Goal: Task Accomplishment & Management: Use online tool/utility

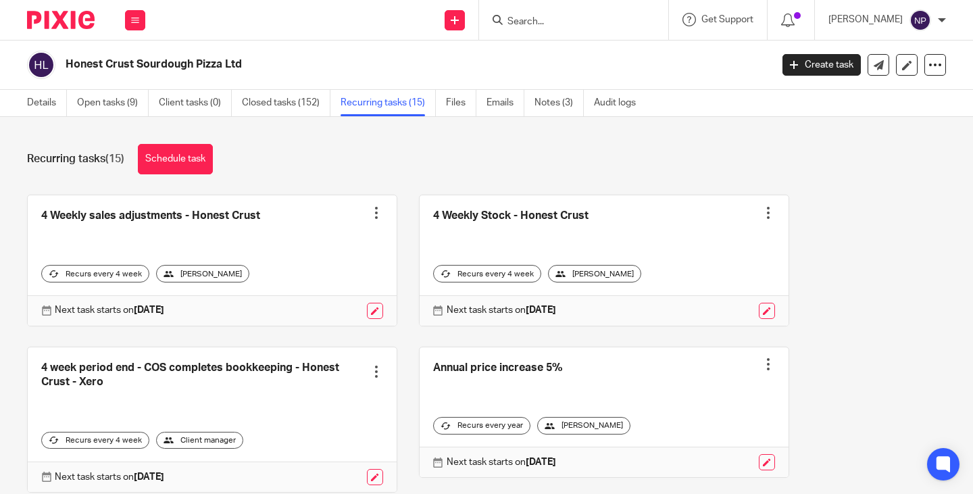
click at [539, 20] on input "Search" at bounding box center [567, 22] width 122 height 12
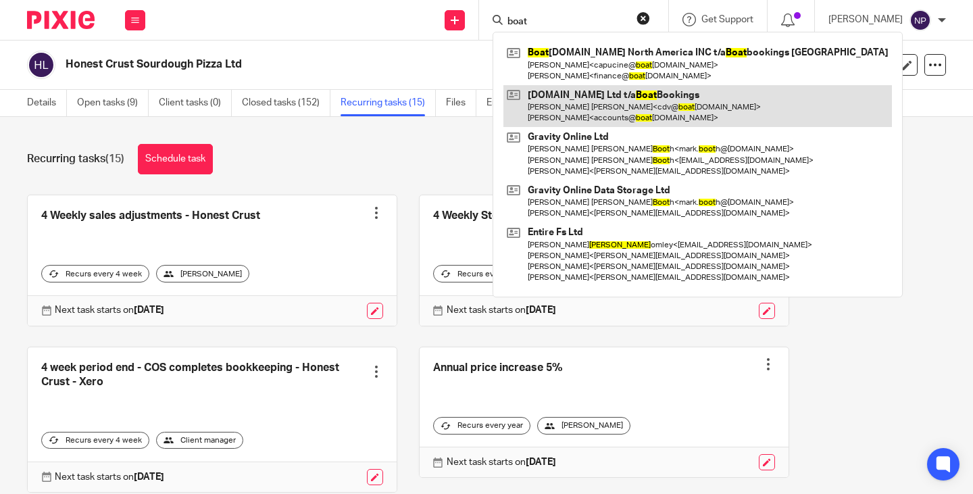
type input "boat"
click at [600, 110] on link at bounding box center [697, 106] width 388 height 42
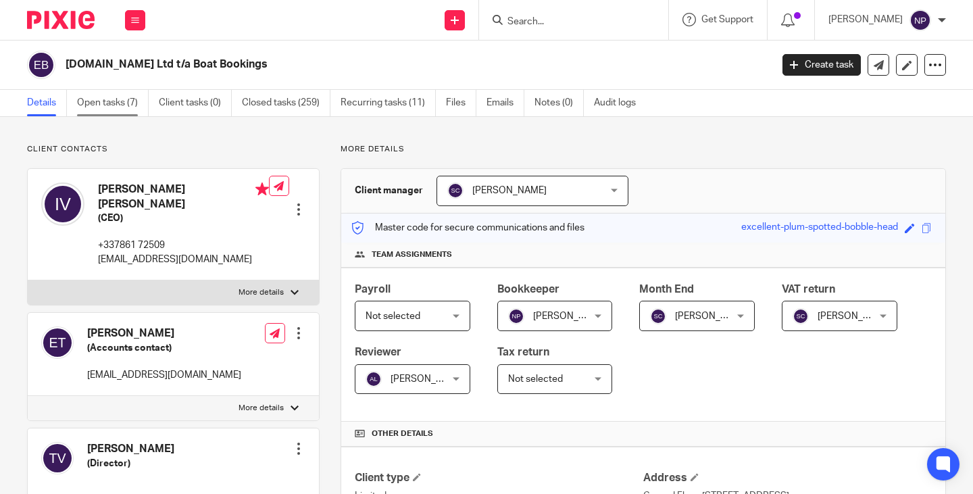
click at [107, 103] on link "Open tasks (7)" at bounding box center [113, 103] width 72 height 26
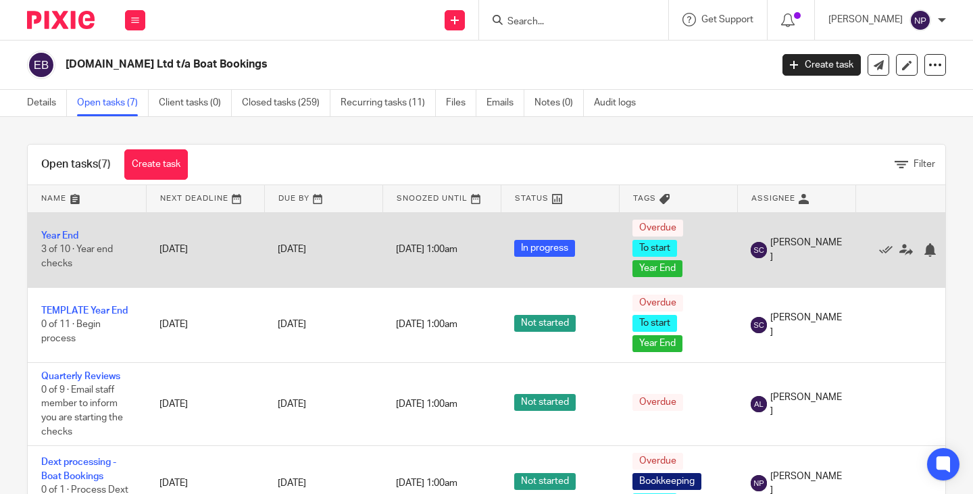
scroll to position [135, 0]
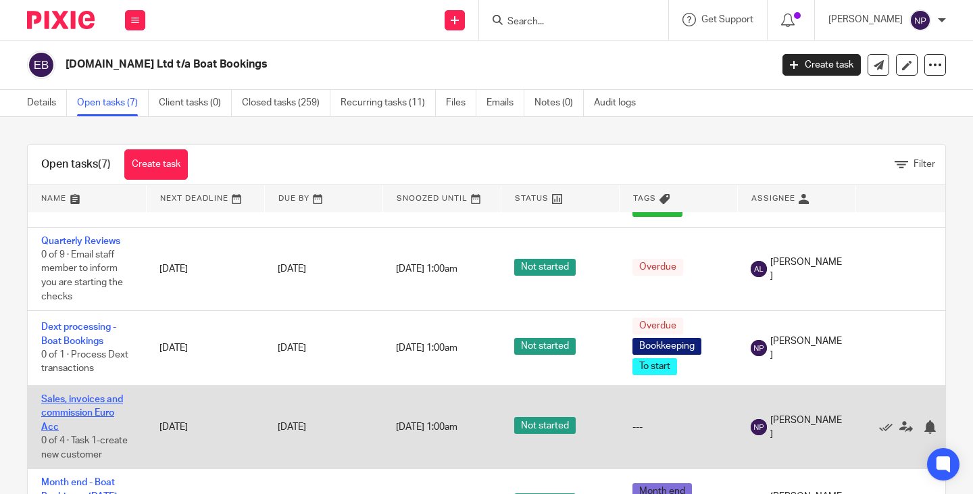
click at [88, 398] on link "Sales, invoices and commission Euro Acc" at bounding box center [82, 413] width 82 height 37
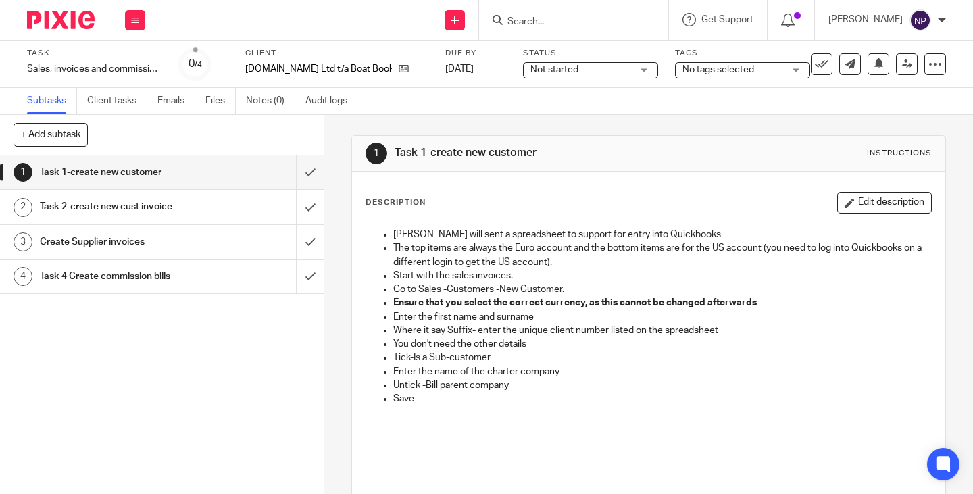
click at [116, 209] on h1 "Task 2-create new cust invoice" at bounding box center [121, 207] width 162 height 20
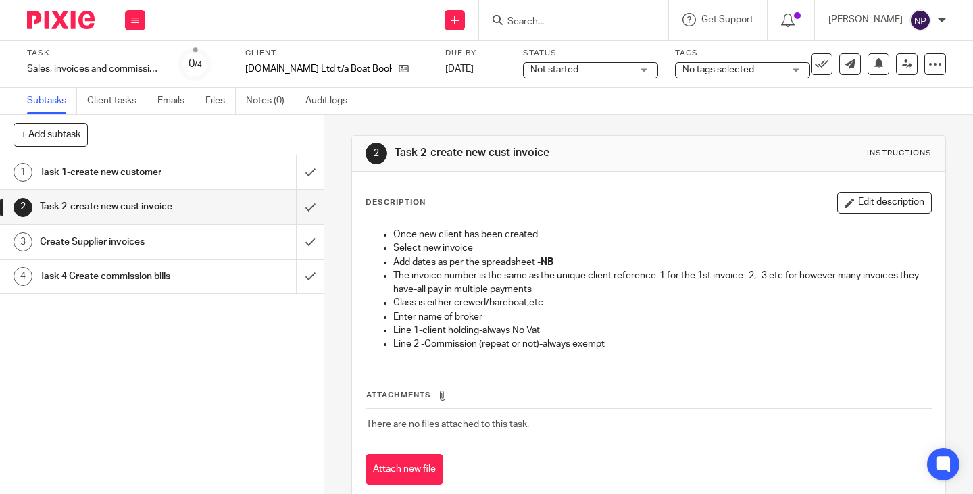
click at [127, 236] on h1 "Create Supplier invoices" at bounding box center [121, 242] width 162 height 20
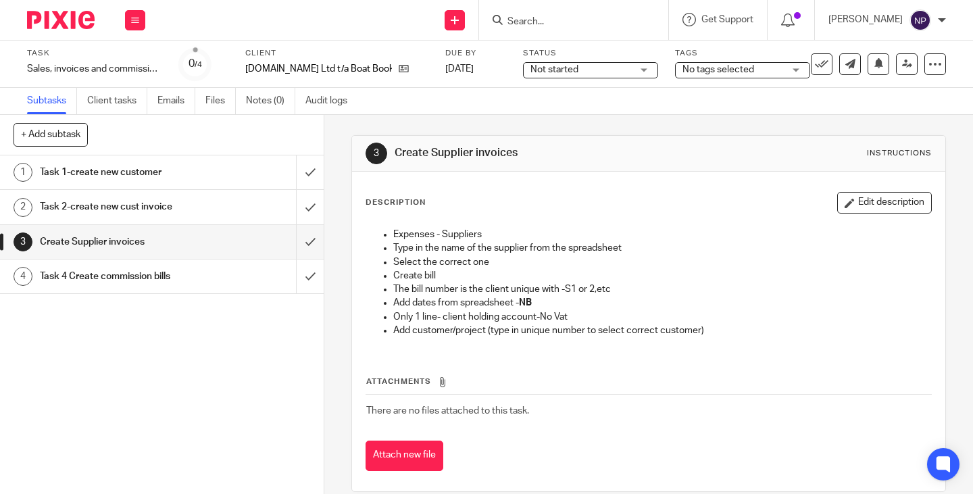
click at [138, 275] on h1 "Task 4 Create commission bills" at bounding box center [121, 276] width 162 height 20
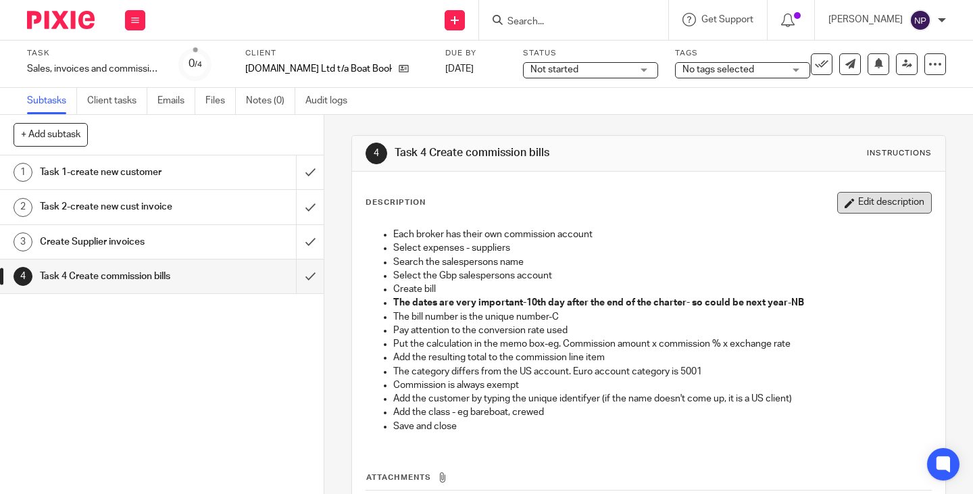
click at [868, 203] on button "Edit description" at bounding box center [884, 203] width 95 height 22
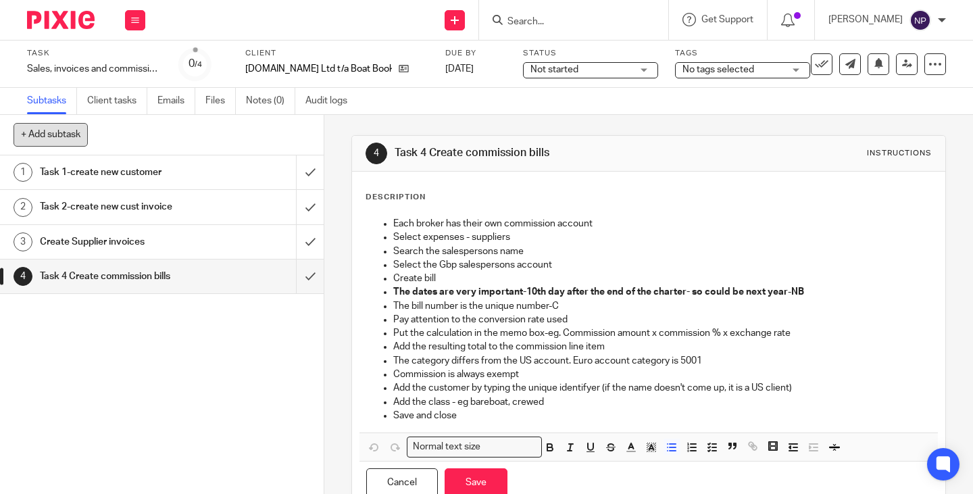
click at [70, 140] on button "+ Add subtask" at bounding box center [51, 134] width 74 height 23
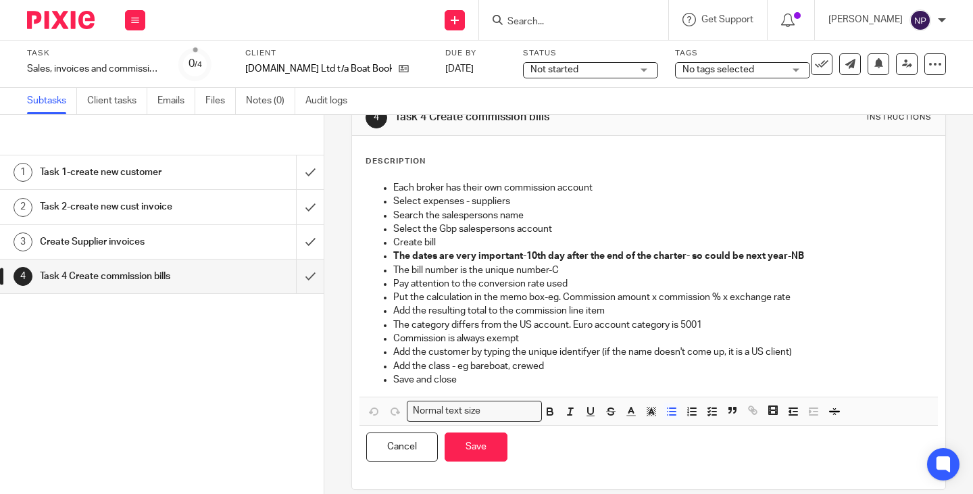
scroll to position [52, 0]
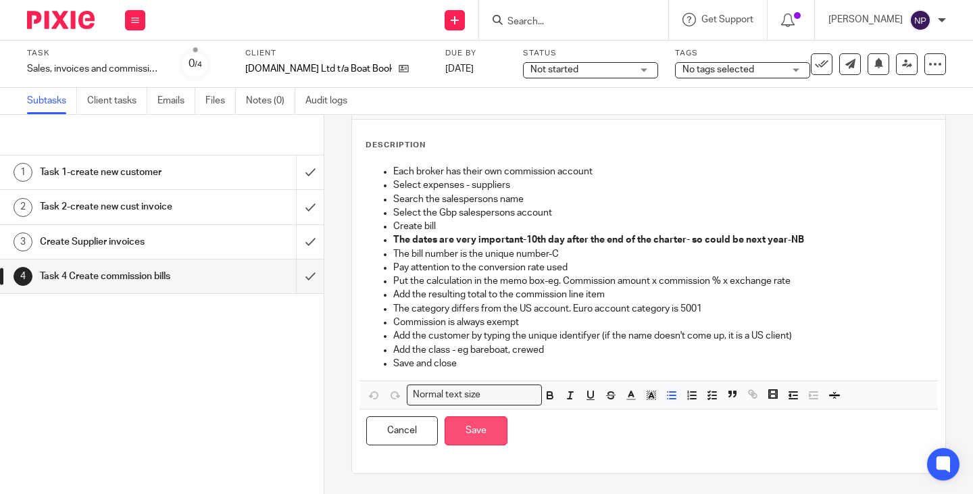
click at [477, 439] on button "Save" at bounding box center [476, 430] width 63 height 29
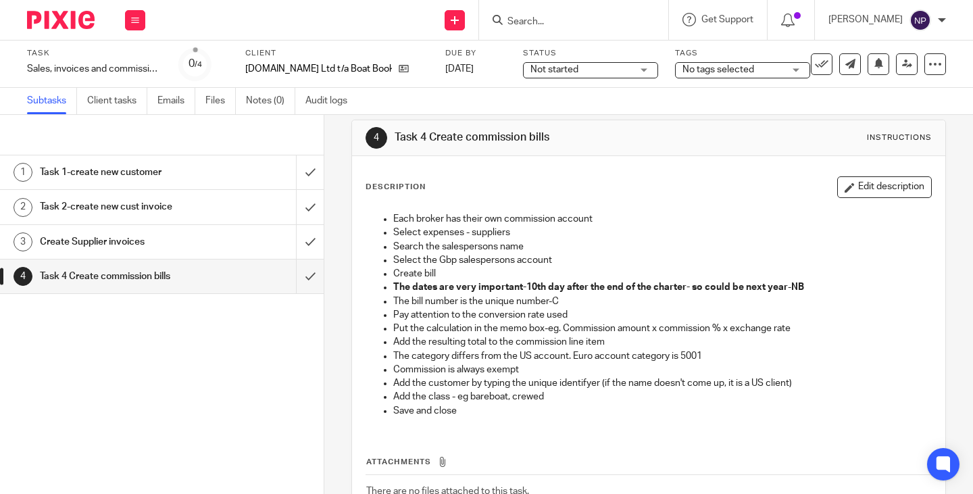
scroll to position [0, 0]
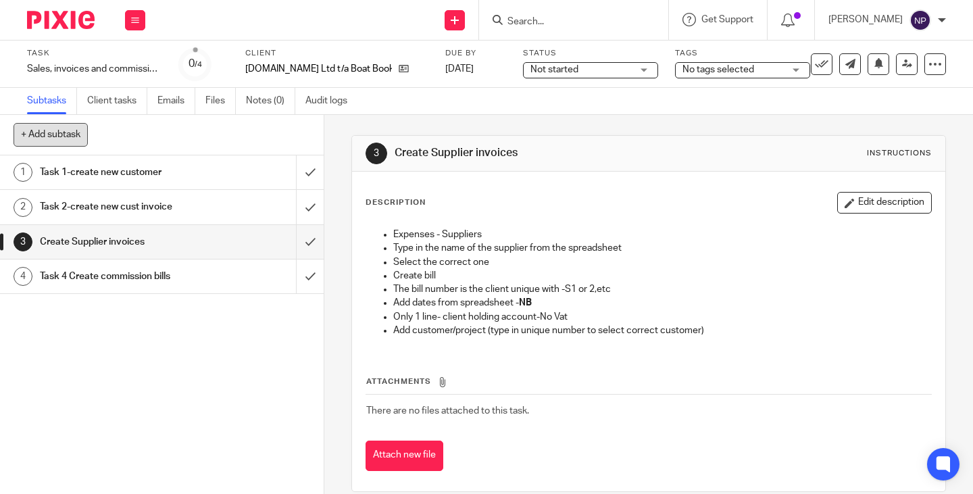
click at [50, 130] on button "+ Add subtask" at bounding box center [51, 134] width 74 height 23
click at [51, 330] on div "1 Task 1-create new customer 2 Task 2-create new cust invoice 3 Create Supplier…" at bounding box center [162, 324] width 324 height 338
click at [73, 280] on h1 "Task 4 Create commission bills" at bounding box center [121, 276] width 162 height 20
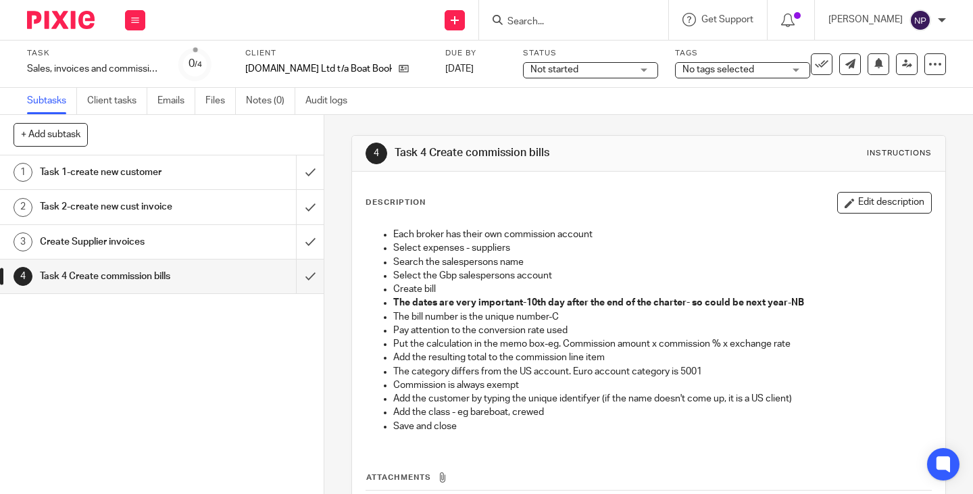
click at [84, 325] on div "1 Task 1-create new customer 2 Task 2-create new cust invoice 3 Create Supplier…" at bounding box center [162, 324] width 324 height 338
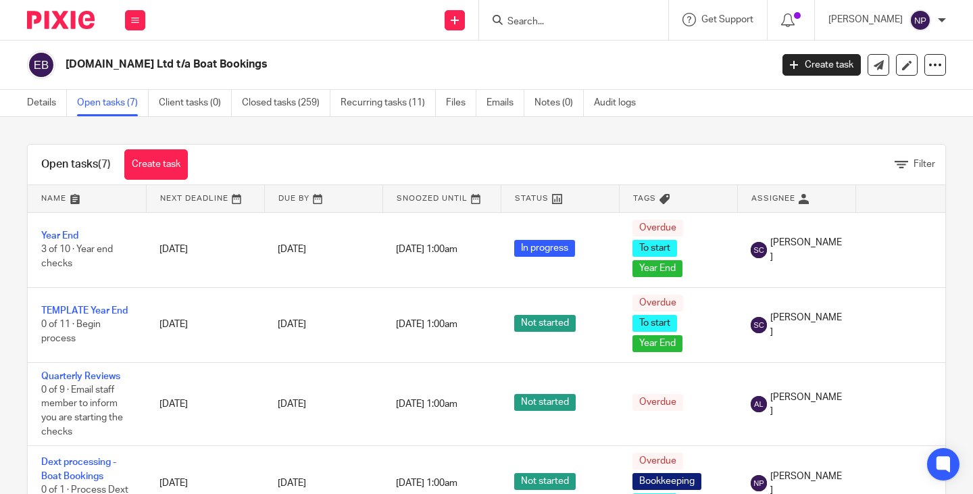
scroll to position [135, 0]
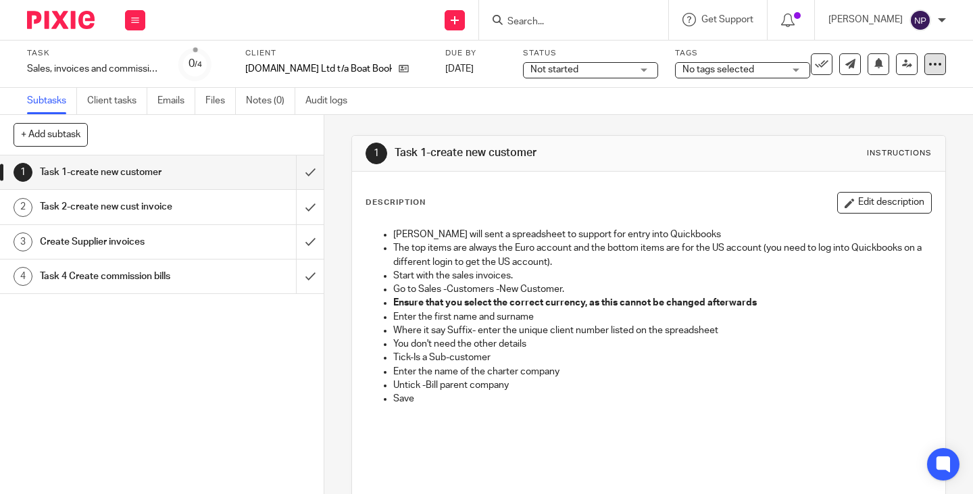
click at [928, 66] on icon at bounding box center [935, 64] width 14 height 14
click at [867, 100] on span "See template in use" at bounding box center [880, 97] width 84 height 9
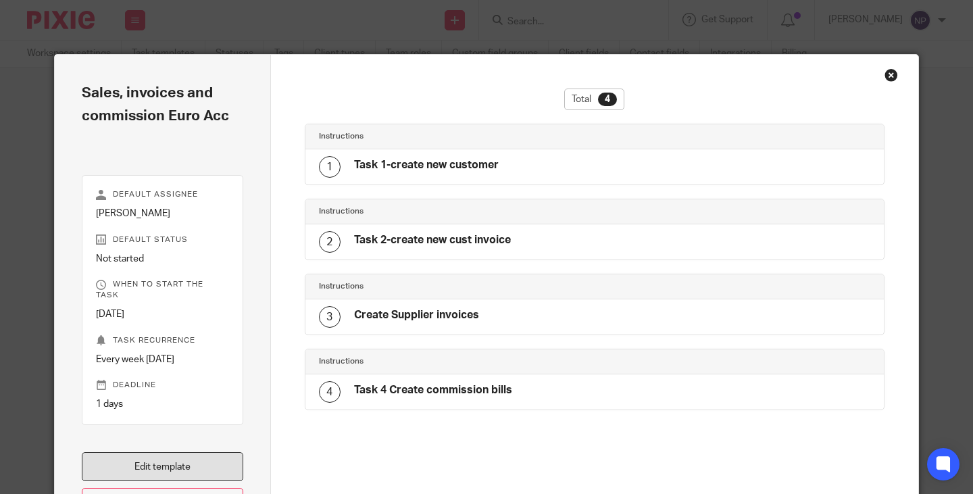
click at [157, 452] on link "Edit template" at bounding box center [162, 466] width 161 height 29
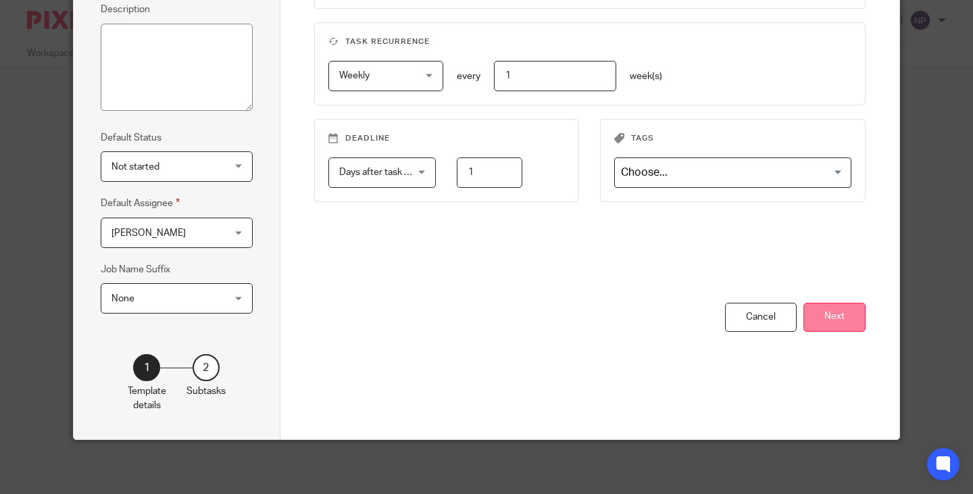
click at [837, 322] on button "Next" at bounding box center [834, 317] width 62 height 29
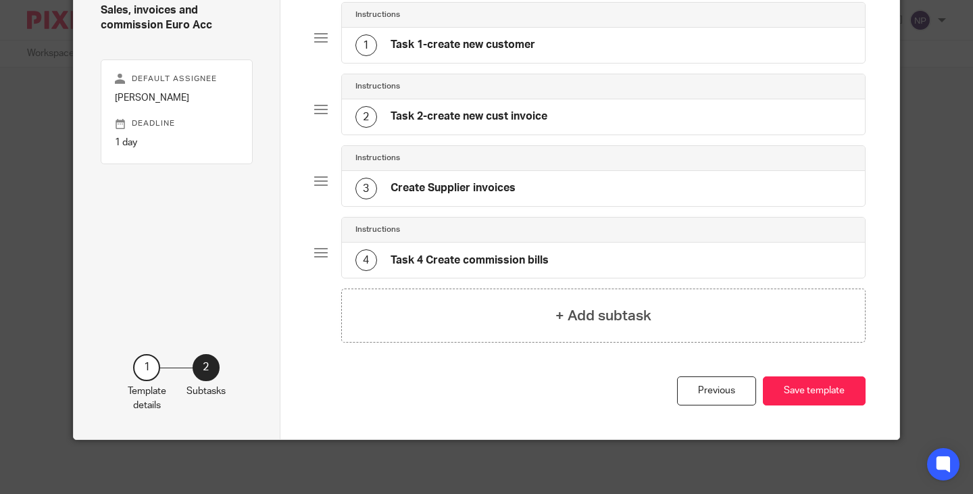
scroll to position [122, 0]
click at [589, 313] on h4 "+ Add subtask" at bounding box center [603, 315] width 96 height 21
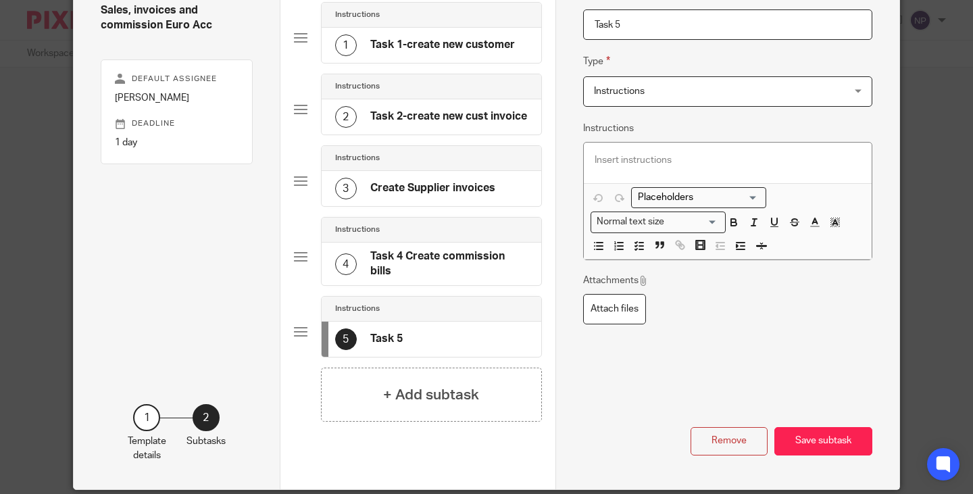
click at [615, 157] on p at bounding box center [727, 160] width 266 height 14
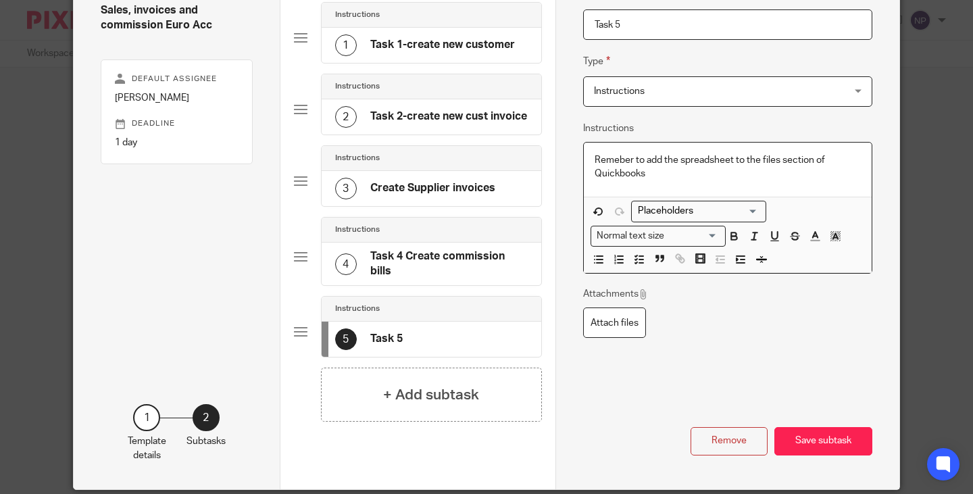
click at [613, 156] on p "Remeber to add the spreadsheet to the files section of Quickbooks" at bounding box center [727, 167] width 266 height 28
click at [675, 170] on p "Remember to add the spreadsheet to the files section of Quickbooks" at bounding box center [727, 167] width 266 height 28
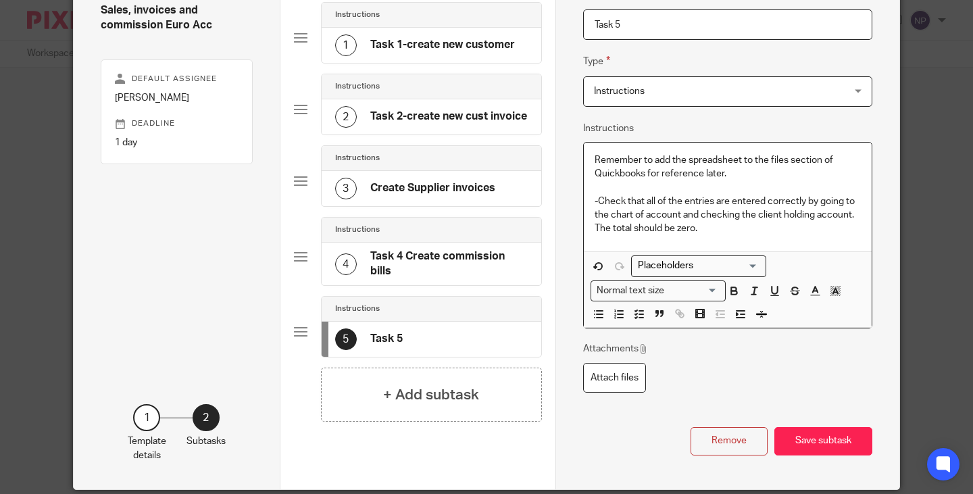
click at [701, 231] on p "-Check that all of the entries are entered correctly by going to the chart of a…" at bounding box center [727, 215] width 266 height 41
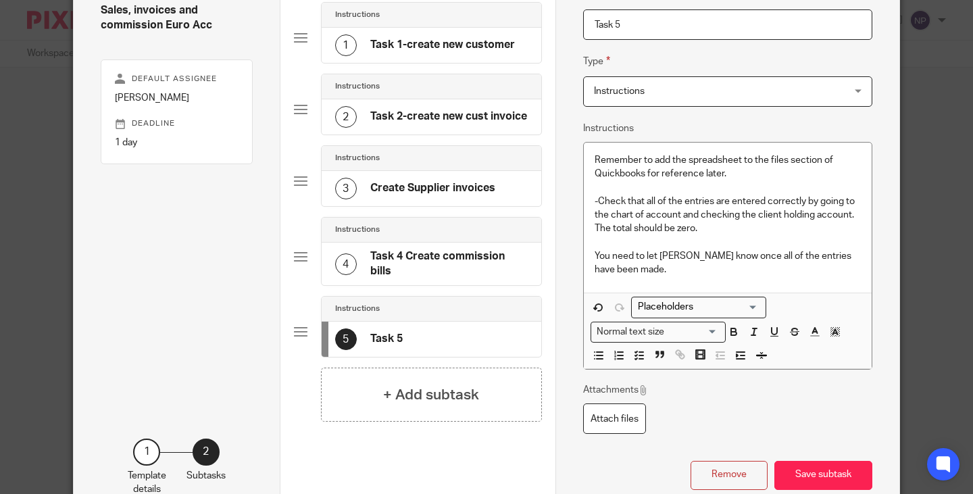
click at [632, 273] on p "You need to let Eimer know once all of the entries have been made." at bounding box center [727, 263] width 266 height 28
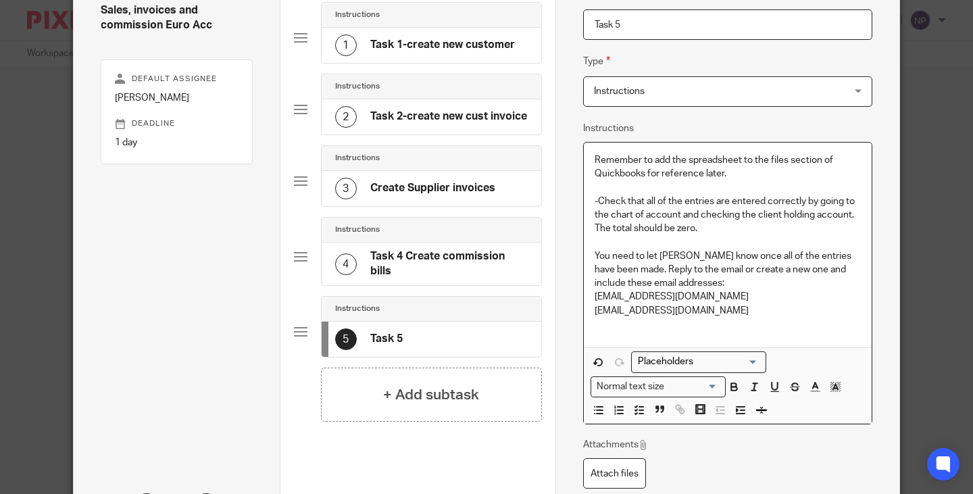
click at [656, 25] on input "Task 5" at bounding box center [727, 24] width 289 height 30
type input "Task 5- Admin"
click at [673, 216] on p "-Check that all of the entries are entered correctly by going to the chart of a…" at bounding box center [727, 215] width 266 height 41
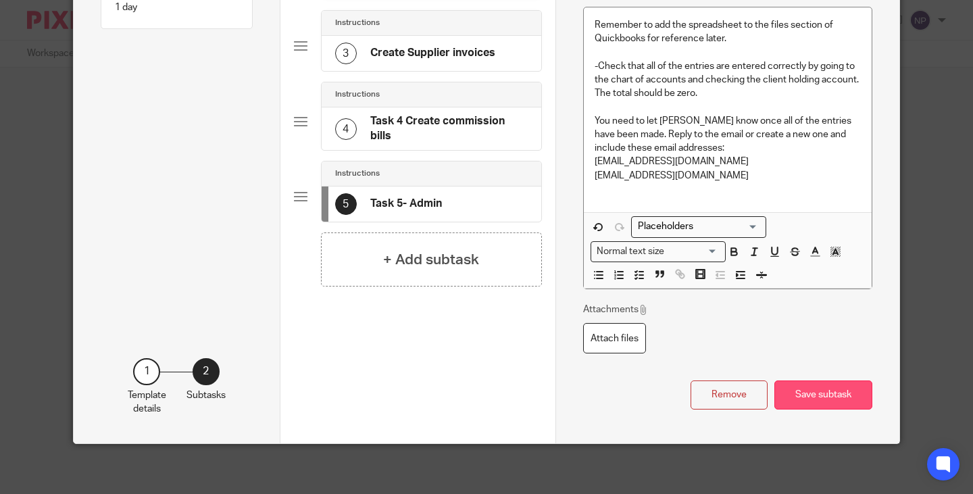
click at [833, 401] on button "Save subtask" at bounding box center [823, 394] width 98 height 29
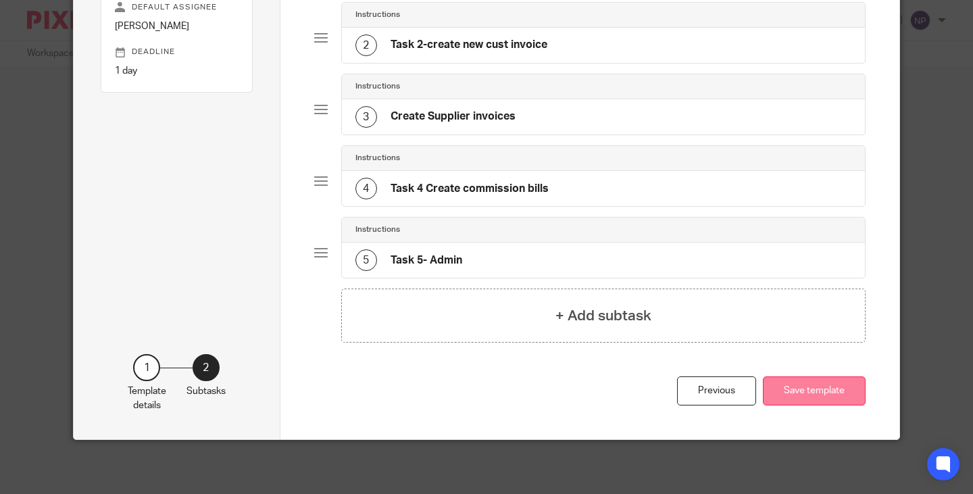
click at [804, 389] on button "Save template" at bounding box center [814, 390] width 103 height 29
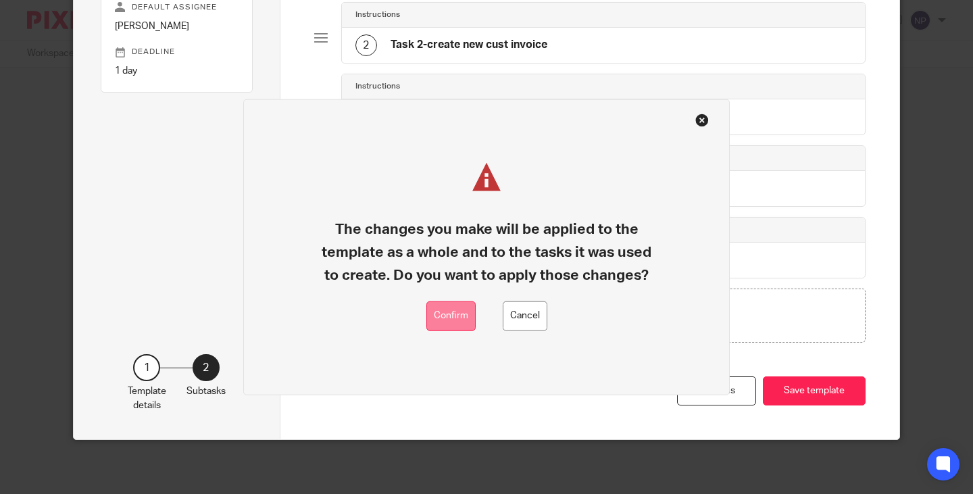
click at [444, 315] on button "Confirm" at bounding box center [450, 316] width 49 height 30
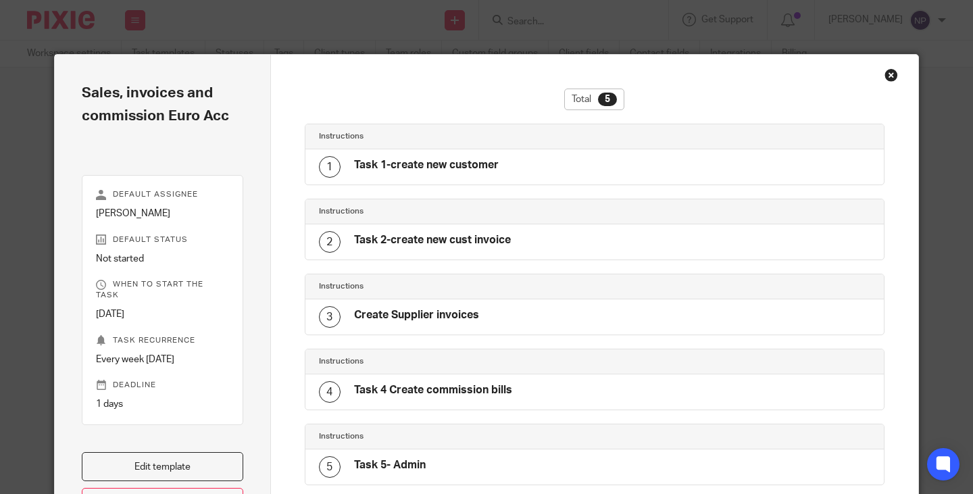
click at [889, 74] on div "Close this dialog window" at bounding box center [891, 75] width 14 height 14
